Goal: Task Accomplishment & Management: Complete application form

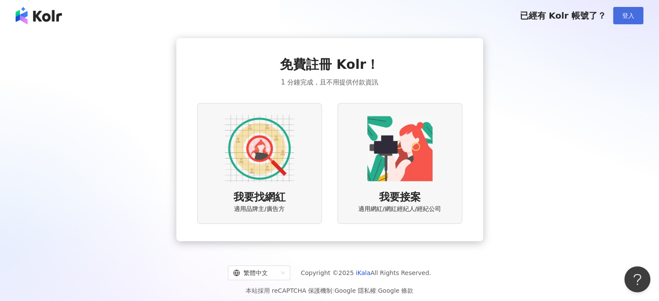
click at [629, 20] on button "登入" at bounding box center [628, 15] width 30 height 17
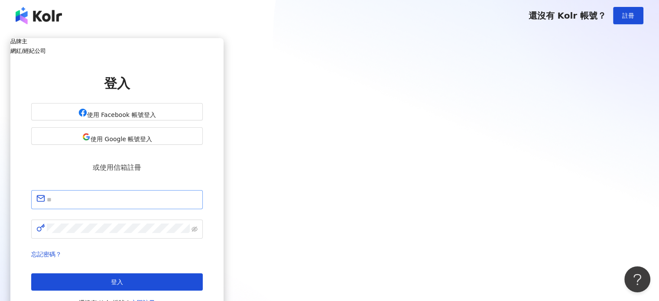
click at [203, 190] on span at bounding box center [117, 199] width 172 height 19
type input "**********"
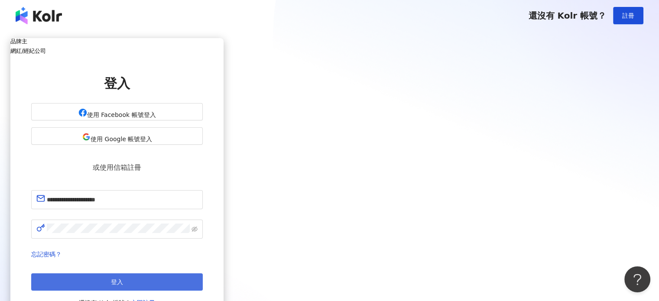
click at [203, 273] on button "登入" at bounding box center [117, 281] width 172 height 17
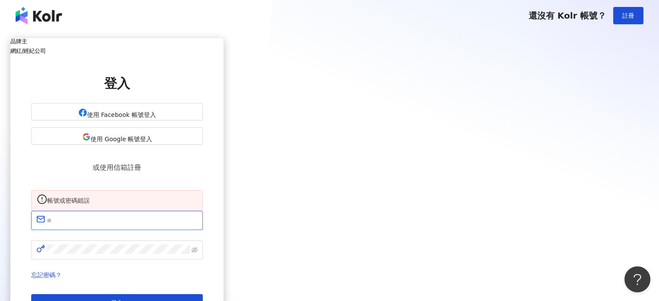
click at [198, 219] on input "text" at bounding box center [122, 220] width 151 height 11
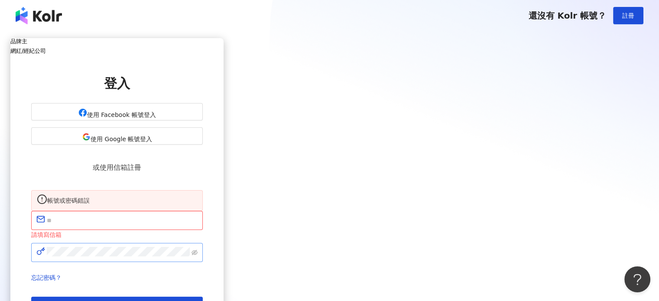
click at [198, 250] on span at bounding box center [194, 252] width 6 height 11
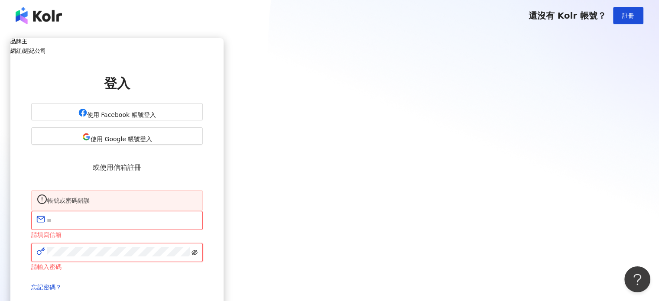
click at [198, 250] on icon "eye-invisible" at bounding box center [195, 252] width 6 height 5
click at [198, 223] on input "text" at bounding box center [122, 220] width 151 height 11
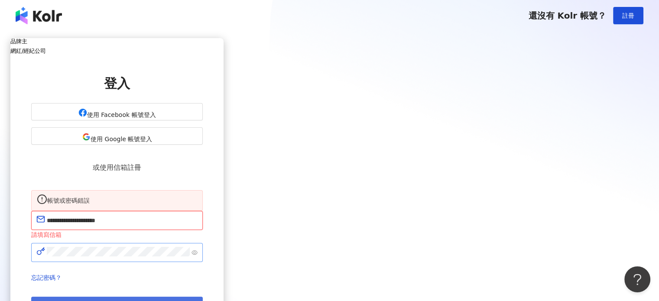
type input "**********"
click at [203, 297] on button "登入" at bounding box center [117, 305] width 172 height 17
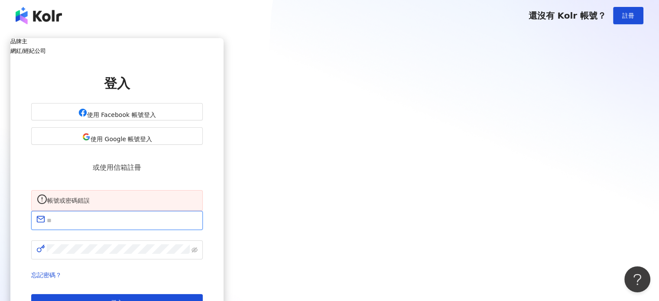
click at [198, 220] on input "text" at bounding box center [122, 220] width 151 height 11
type input "**********"
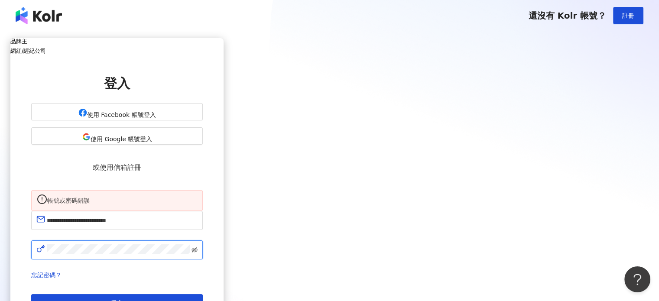
click at [198, 247] on icon "eye-invisible" at bounding box center [194, 250] width 6 height 6
click at [203, 294] on button "登入" at bounding box center [117, 302] width 172 height 17
click at [224, 51] on h5 "網紅/經紀公司" at bounding box center [116, 51] width 213 height 6
click at [224, 45] on h5 "品牌主" at bounding box center [116, 41] width 213 height 6
click at [224, 197] on div "品牌主 網紅/經紀公司 登入 使用 Facebook 帳號登入 使用 Google 帳號登入 或使用信箱註冊 帳號或密碼錯誤 忘記密碼？ 登入 還沒有 Kol…" at bounding box center [116, 192] width 213 height 308
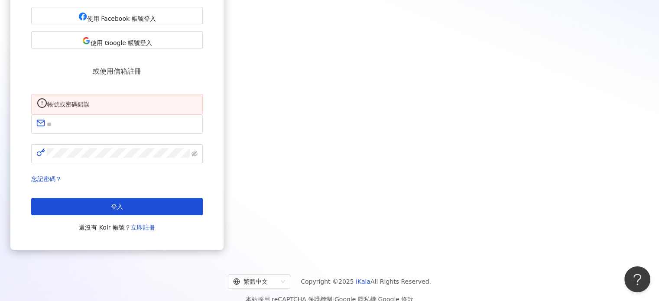
scroll to position [100, 0]
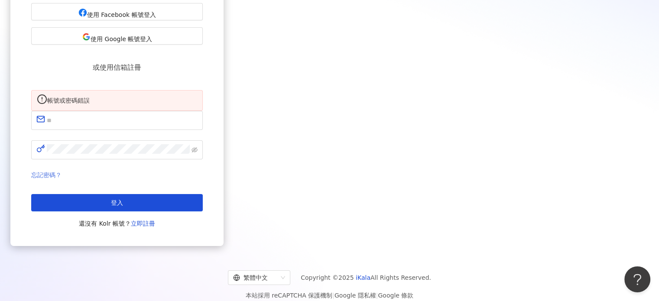
click at [62, 172] on link "忘記密碼？" at bounding box center [46, 175] width 30 height 7
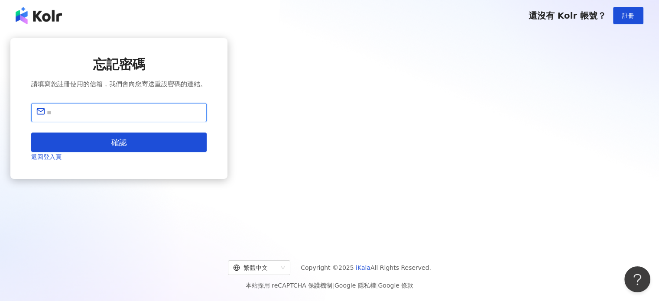
click at [201, 118] on input "text" at bounding box center [124, 112] width 155 height 11
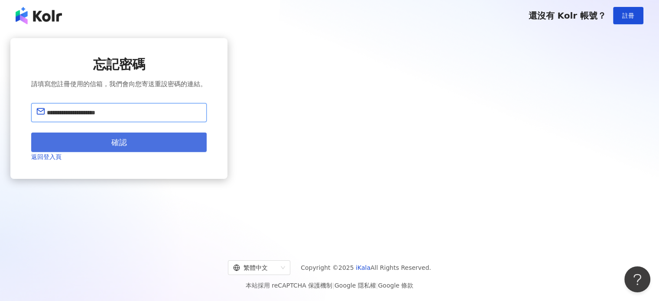
type input "**********"
click at [207, 150] on button "確認" at bounding box center [118, 142] width 175 height 19
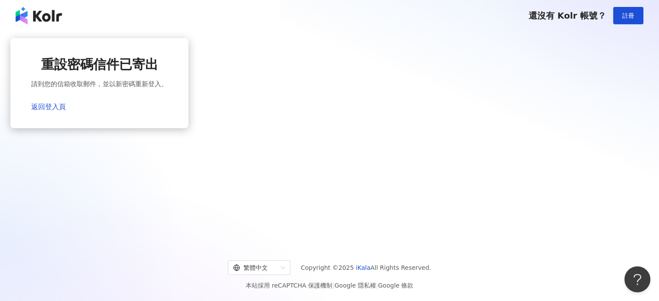
click at [463, 128] on div "重設密碼信件已寄出 請到您的信箱收取郵件，並以新密碼重新登入。 返回登入頁" at bounding box center [329, 137] width 659 height 212
click at [66, 105] on link "返回登入頁" at bounding box center [48, 107] width 35 height 8
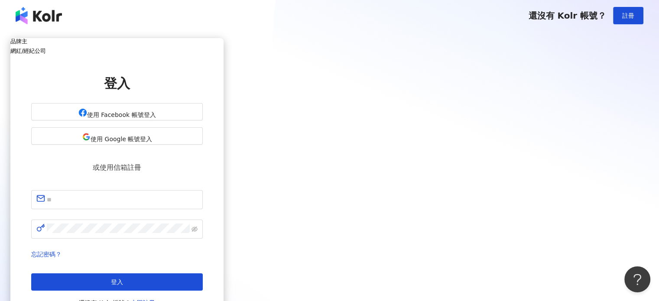
click at [224, 146] on div "品牌主 網紅/經紀公司 登入 使用 Facebook 帳號登入 使用 Google 帳號登入 或使用信箱註冊 忘記密碼？ 登入 還沒有 Kolr 帳號？ 立即…" at bounding box center [116, 181] width 213 height 287
click at [224, 51] on h5 "網紅/經紀公司" at bounding box center [116, 51] width 213 height 6
click at [198, 194] on input "text" at bounding box center [122, 199] width 151 height 11
click at [224, 45] on h5 "品牌主" at bounding box center [116, 41] width 213 height 6
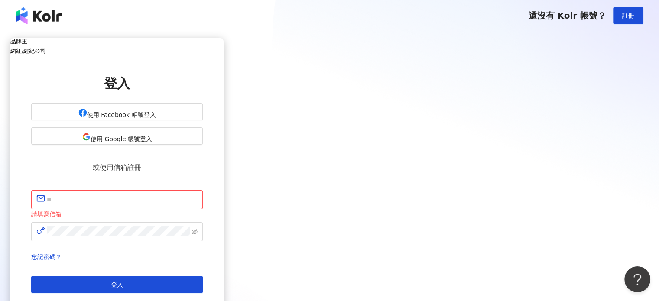
scroll to position [71, 0]
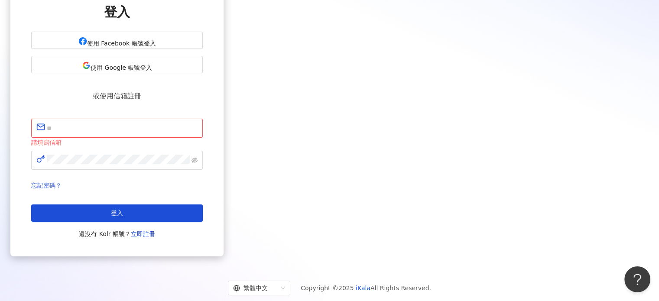
click at [62, 182] on link "忘記密碼？" at bounding box center [46, 185] width 30 height 7
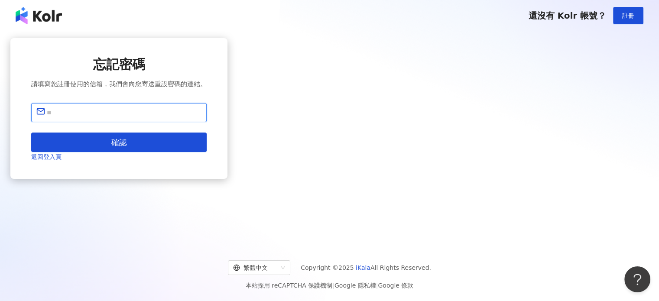
click at [201, 118] on input "text" at bounding box center [124, 112] width 155 height 11
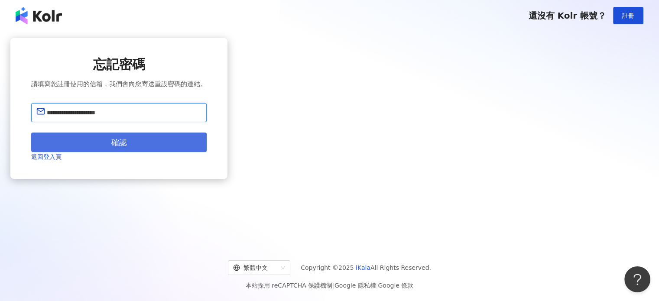
type input "**********"
click at [127, 147] on span "確認" at bounding box center [119, 143] width 16 height 10
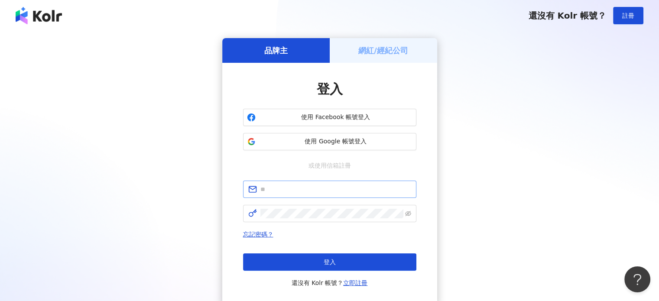
scroll to position [69, 0]
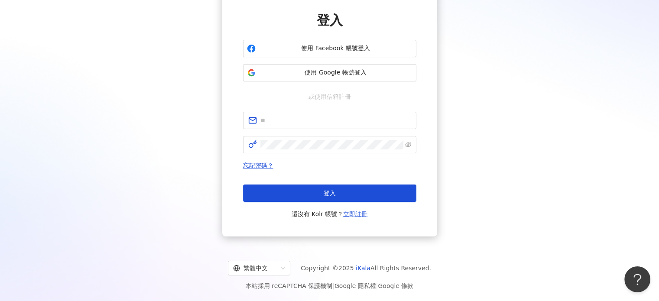
click at [362, 215] on link "立即註冊" at bounding box center [355, 214] width 24 height 7
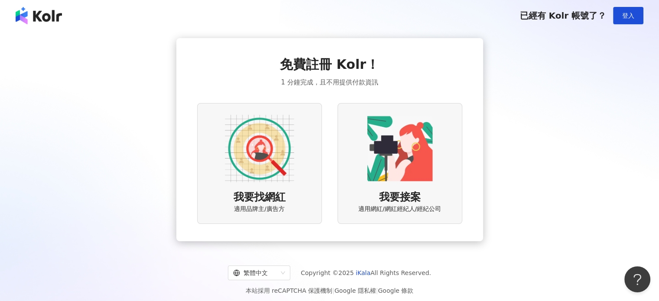
click at [279, 162] on img at bounding box center [259, 148] width 69 height 69
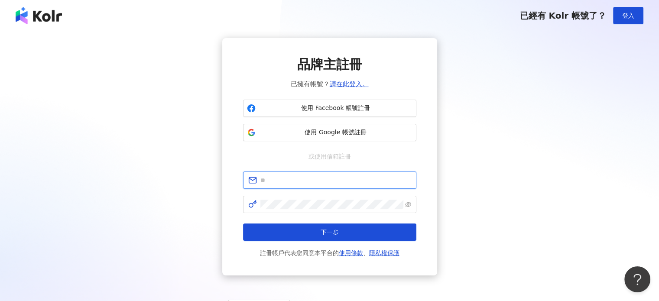
click at [336, 180] on input "text" at bounding box center [335, 180] width 151 height 10
type input "**********"
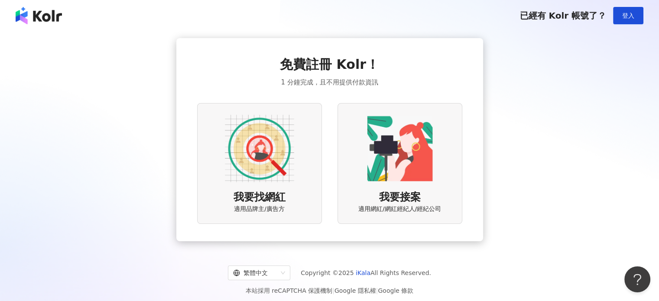
click at [293, 143] on img at bounding box center [259, 148] width 69 height 69
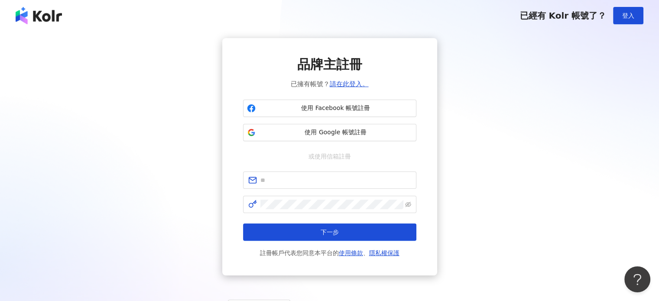
click at [430, 215] on div "品牌主註冊 已擁有帳號？ 請在此登入。 使用 Facebook 帳號註冊 使用 Google 帳號註冊 或使用信箱註冊 下一步 註冊帳戶代表您同意本平台的 使…" at bounding box center [329, 156] width 215 height 237
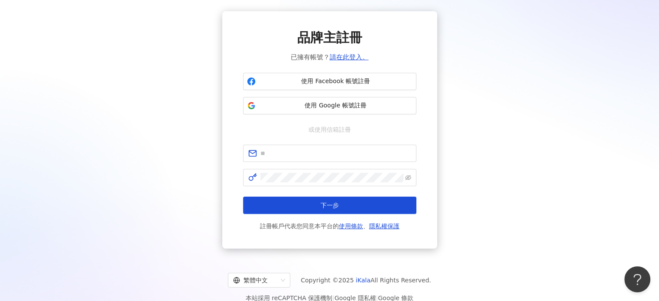
scroll to position [40, 0]
